Goal: Information Seeking & Learning: Learn about a topic

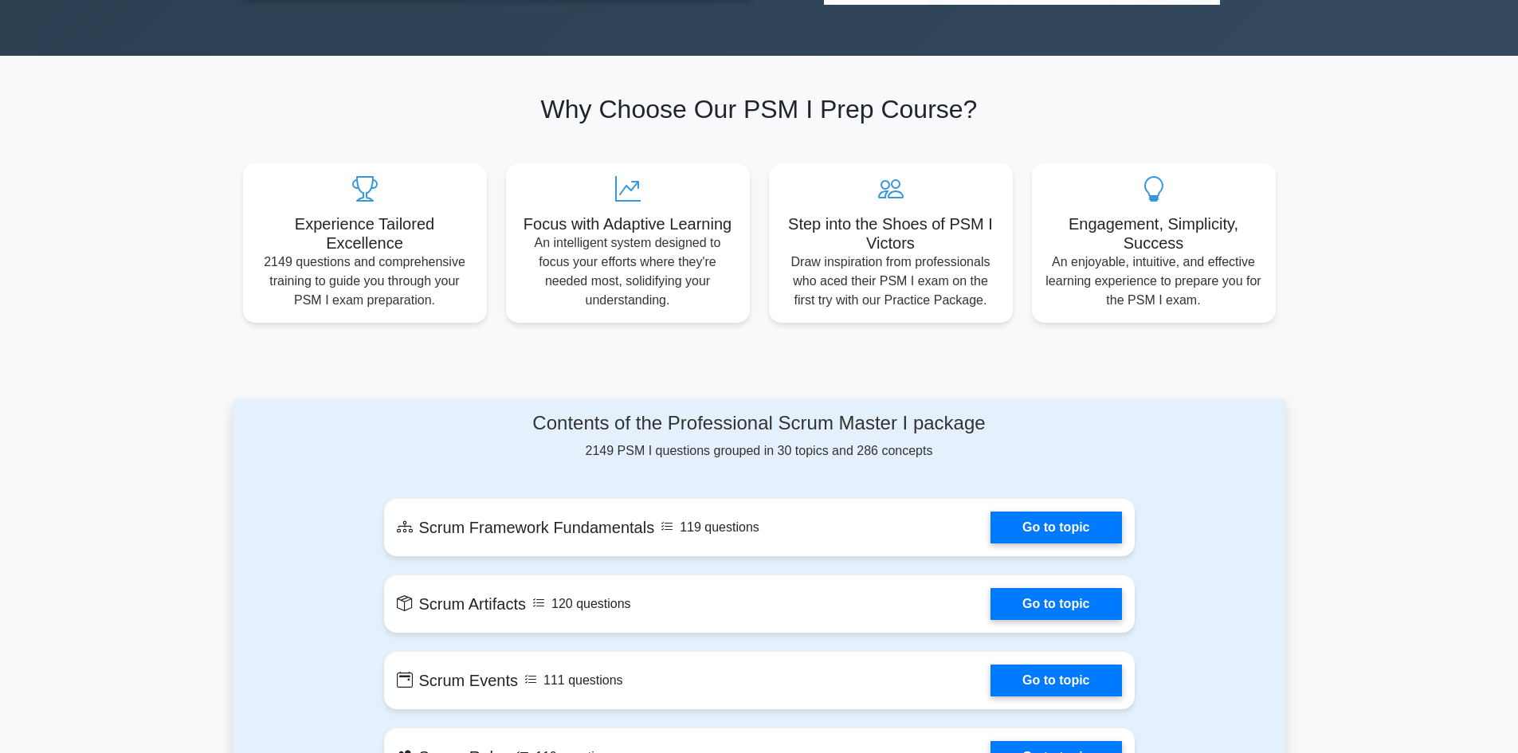
scroll to position [558, 0]
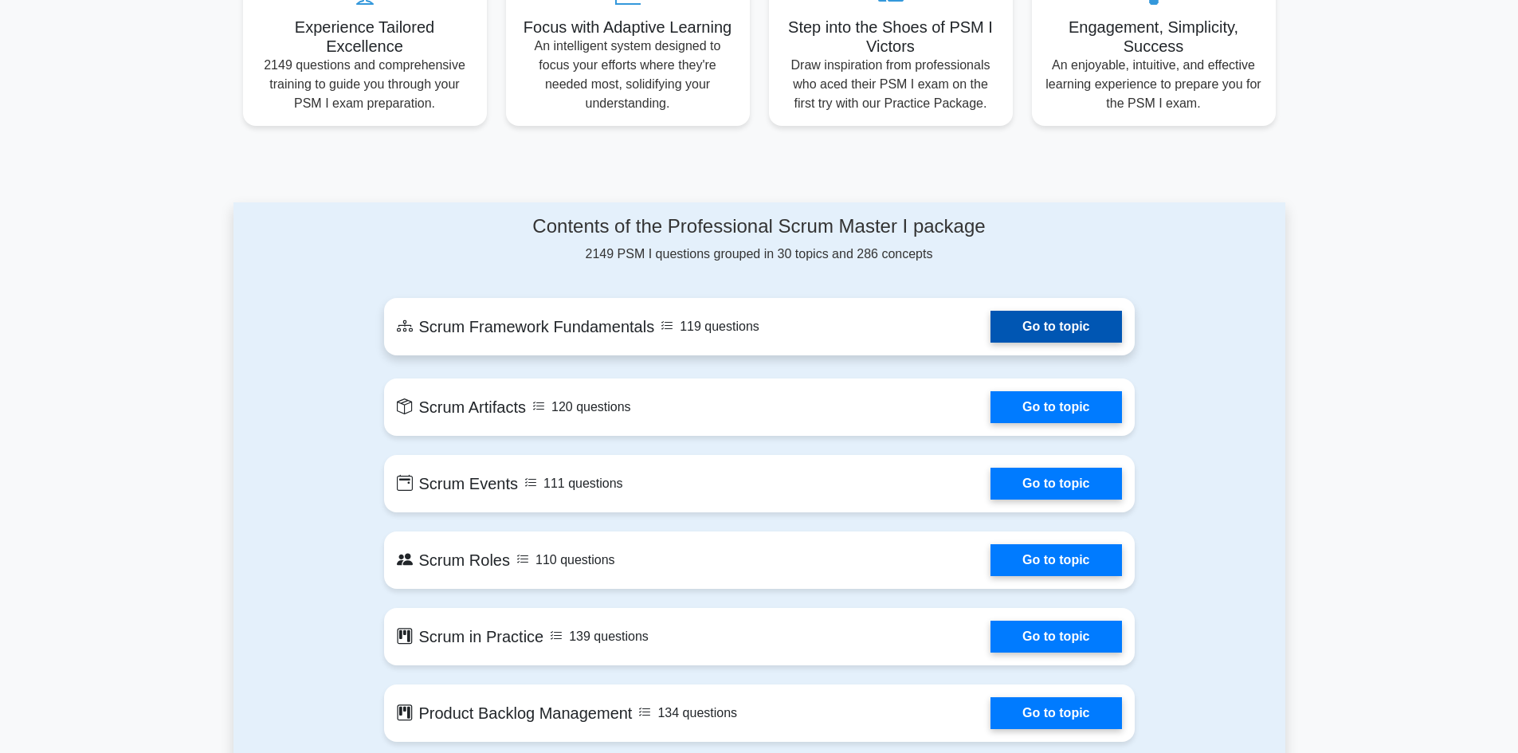
click at [1072, 333] on link "Go to topic" at bounding box center [1056, 327] width 131 height 32
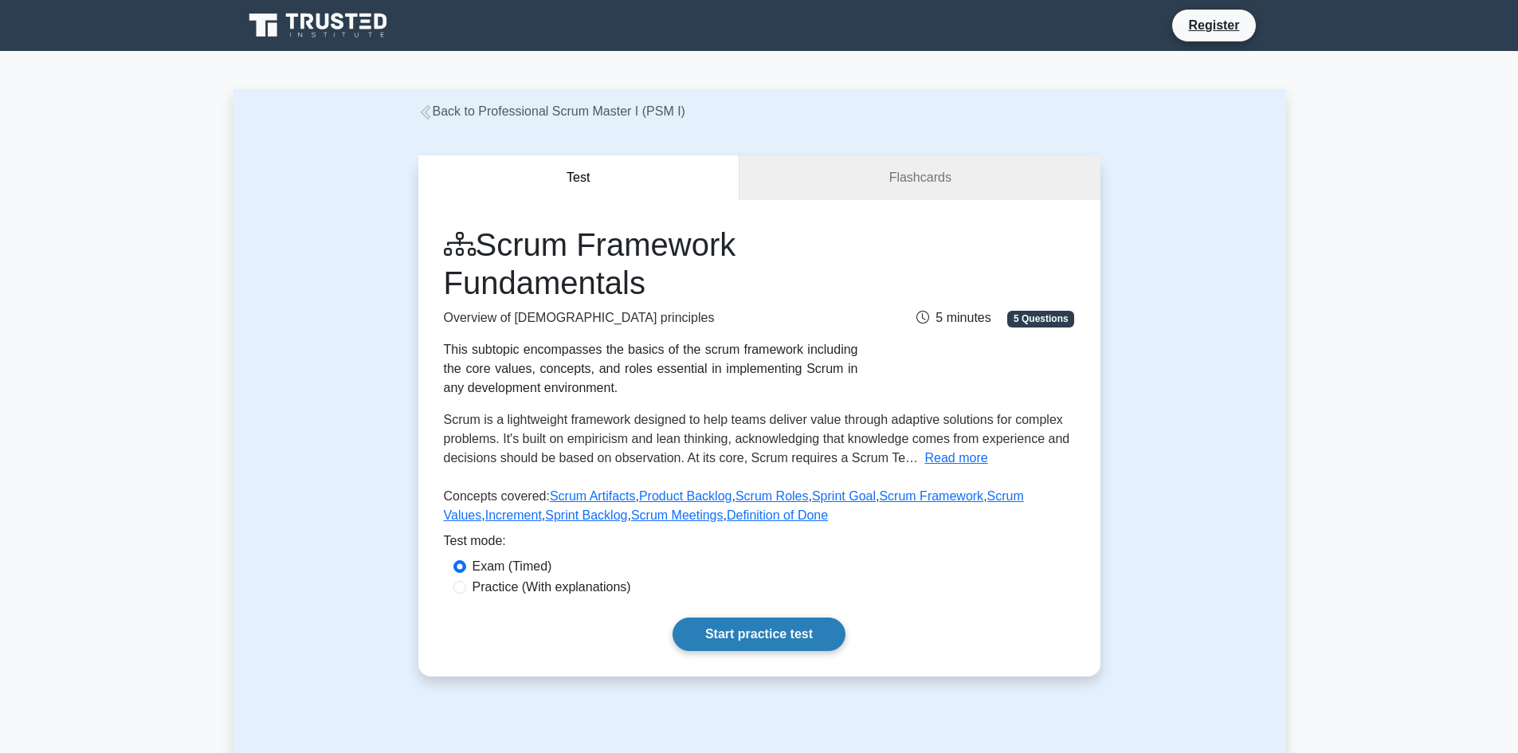
click at [726, 641] on link "Start practice test" at bounding box center [759, 634] width 173 height 33
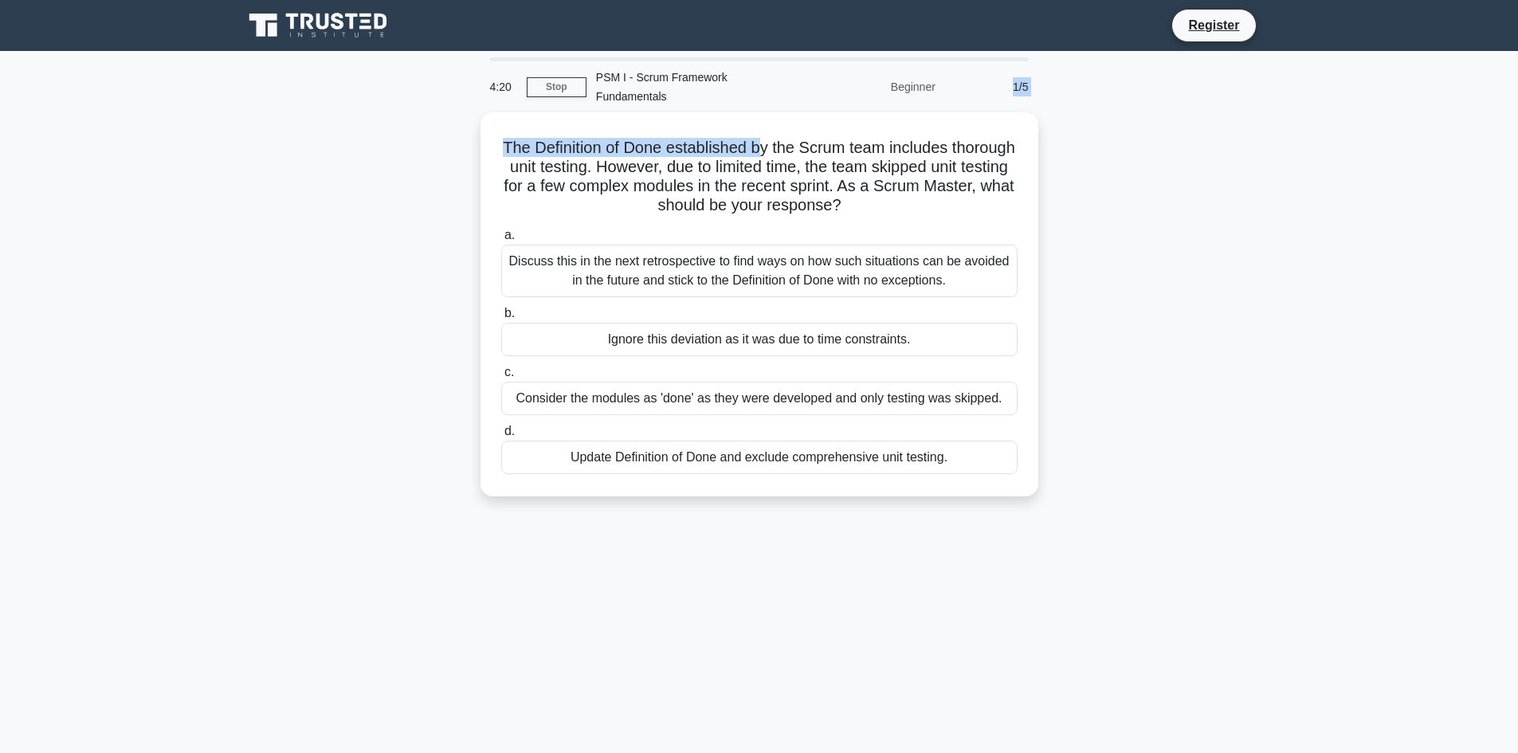
drag, startPoint x: 834, startPoint y: 108, endPoint x: 975, endPoint y: 84, distance: 143.1
click at [961, 71] on div "4:20 Stop PSM I - Scrum Framework Fundamentals Beginner 1/5 The Definition of D…" at bounding box center [760, 455] width 1052 height 797
click at [1098, 123] on div "The Definition of Done established by the Scrum team includes thorough unit tes…" at bounding box center [760, 313] width 1052 height 403
